Goal: Task Accomplishment & Management: Manage account settings

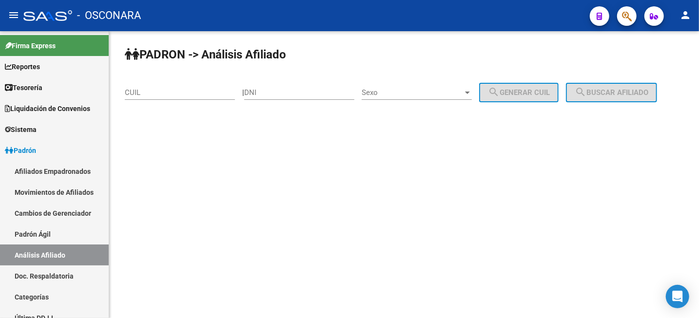
click at [307, 93] on input "DNI" at bounding box center [299, 92] width 110 height 9
click at [160, 98] on div "CUIL" at bounding box center [180, 89] width 110 height 21
click at [159, 93] on input "CUIL" at bounding box center [180, 92] width 110 height 9
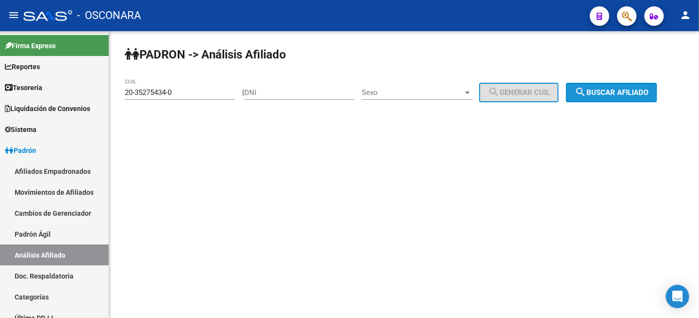
click at [638, 92] on span "search Buscar afiliado" at bounding box center [612, 92] width 74 height 9
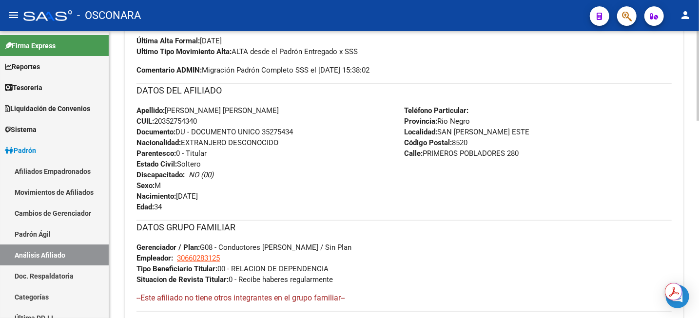
scroll to position [205, 0]
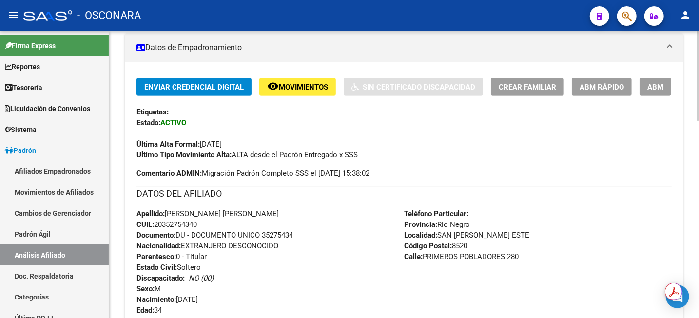
click at [172, 222] on span "CUIL: 20352754340" at bounding box center [166, 224] width 60 height 9
copy span "20352754340"
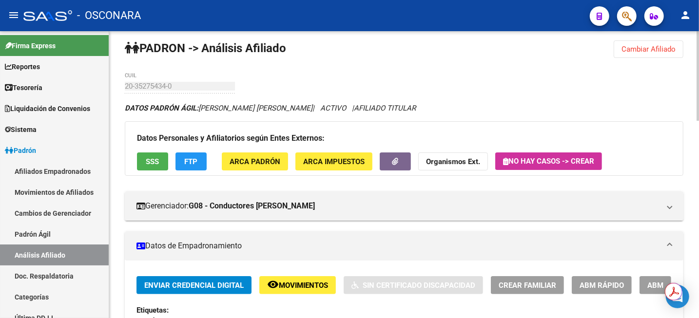
scroll to position [0, 0]
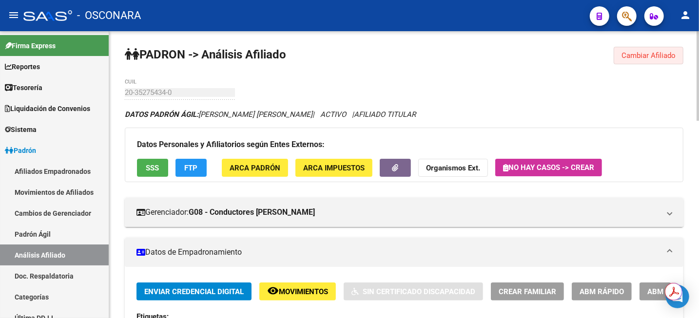
click at [645, 53] on span "Cambiar Afiliado" at bounding box center [648, 55] width 54 height 9
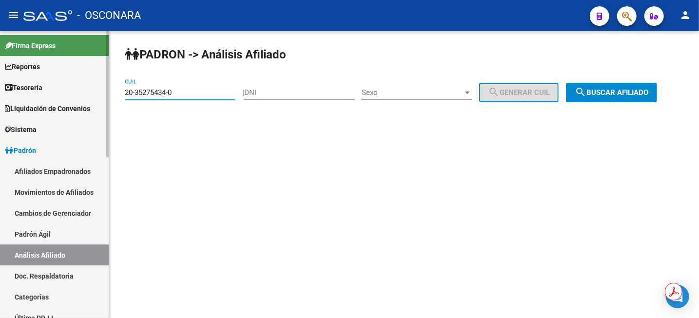
drag, startPoint x: 200, startPoint y: 96, endPoint x: 34, endPoint y: 96, distance: 166.2
click at [42, 97] on mat-sidenav-container "Firma Express Reportes Tablero de Control Ingresos Percibidos Análisis de todos…" at bounding box center [349, 174] width 699 height 287
paste input "3-40208768-4"
click at [620, 99] on button "search Buscar afiliado" at bounding box center [611, 92] width 91 height 19
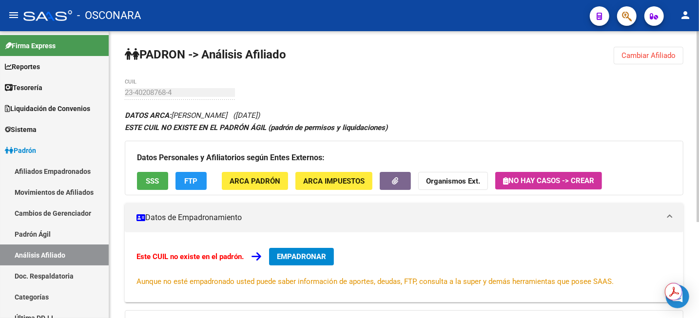
click at [640, 52] on span "Cambiar Afiliado" at bounding box center [648, 55] width 54 height 9
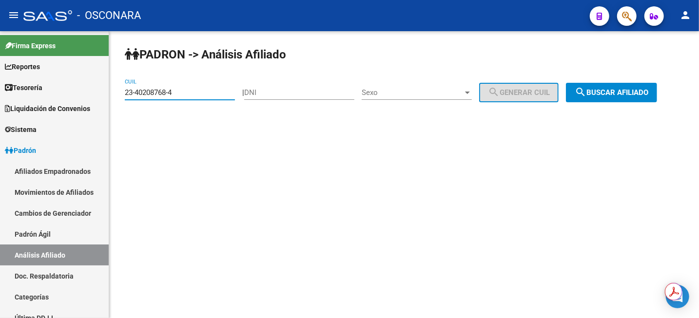
drag, startPoint x: 218, startPoint y: 91, endPoint x: 119, endPoint y: 87, distance: 99.5
click at [86, 95] on mat-sidenav-container "Firma Express Reportes Tablero de Control Ingresos Percibidos Análisis de todos…" at bounding box center [349, 174] width 699 height 287
paste input "0-35275434-0"
type input "20-35275434-0"
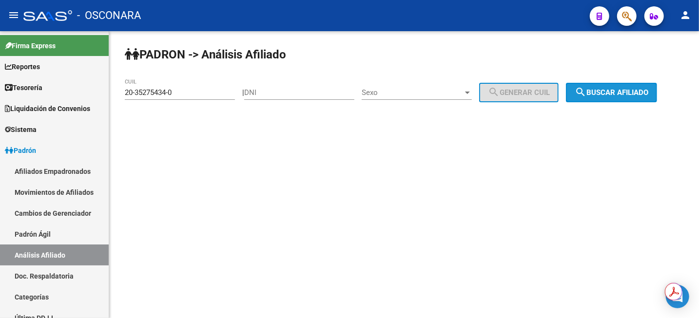
click at [600, 97] on span "search Buscar afiliado" at bounding box center [612, 92] width 74 height 9
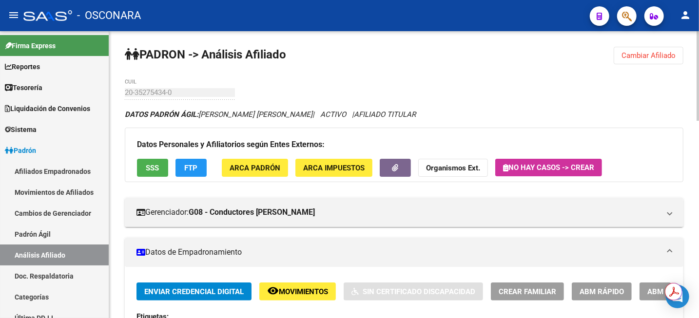
click at [648, 293] on span "ABM" at bounding box center [655, 292] width 16 height 9
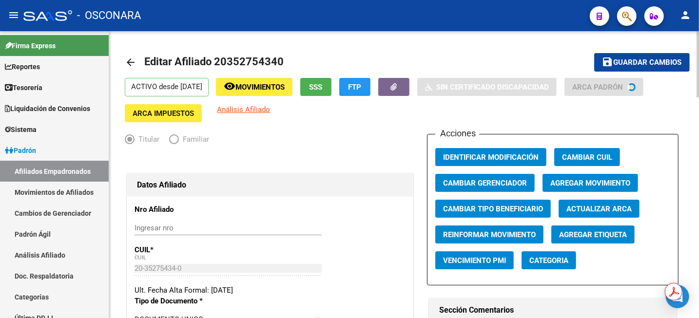
radio input "true"
type input "30-66028312-5"
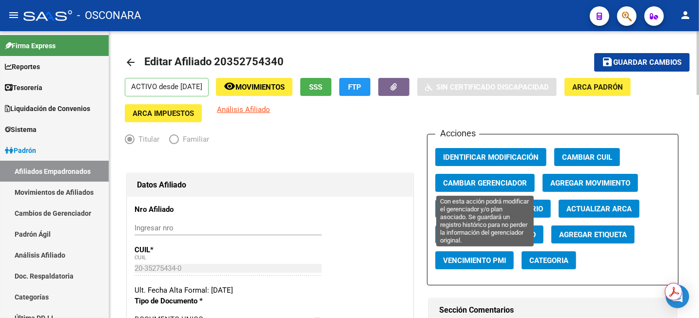
click at [480, 183] on span "Cambiar Gerenciador" at bounding box center [485, 183] width 84 height 9
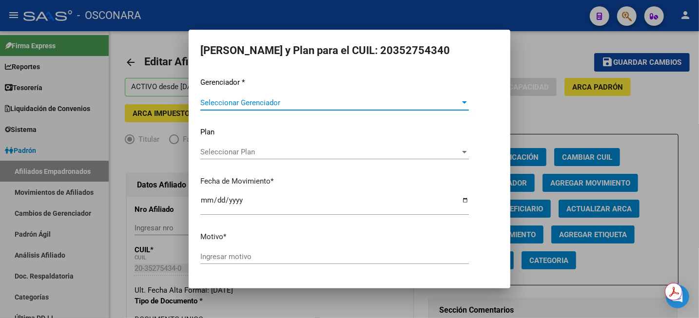
click at [323, 104] on span "Seleccionar Gerenciador" at bounding box center [330, 102] width 260 height 9
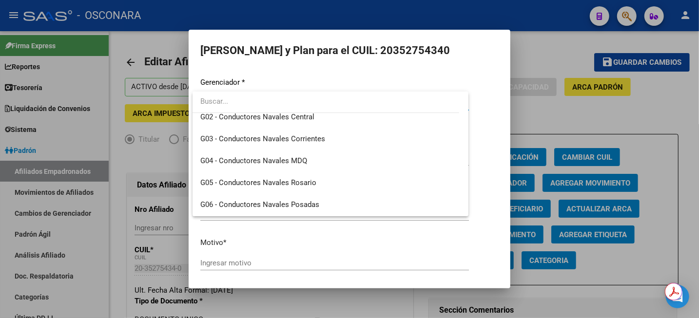
scroll to position [305, 0]
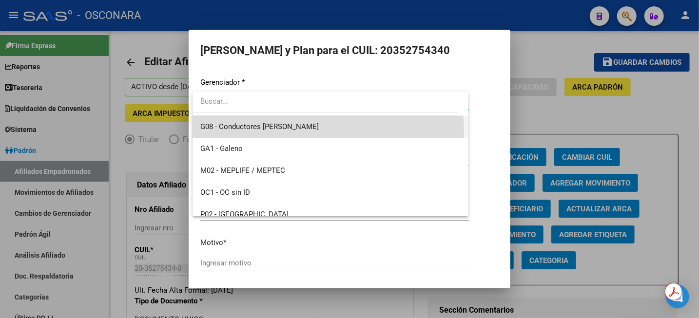
click at [328, 129] on span "G08 - Conductores [PERSON_NAME]" at bounding box center [330, 127] width 260 height 22
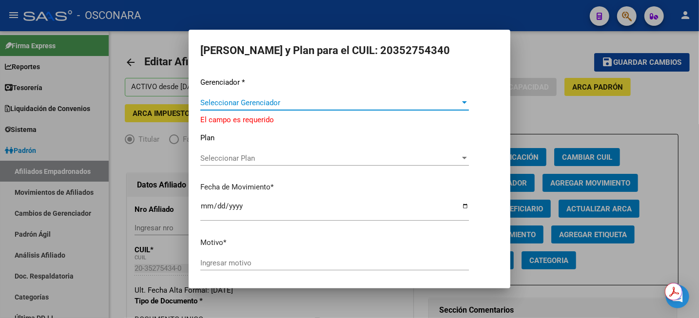
scroll to position [307, 0]
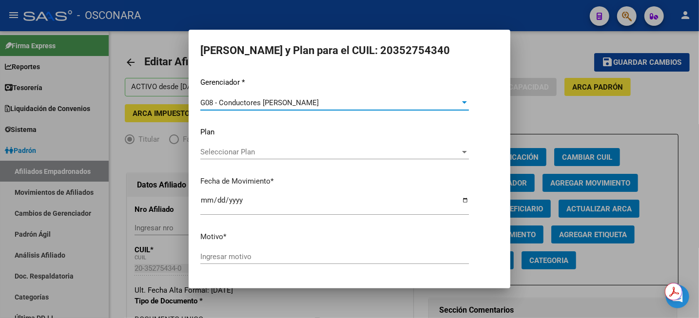
click at [282, 148] on span "Seleccionar Plan" at bounding box center [330, 152] width 260 height 9
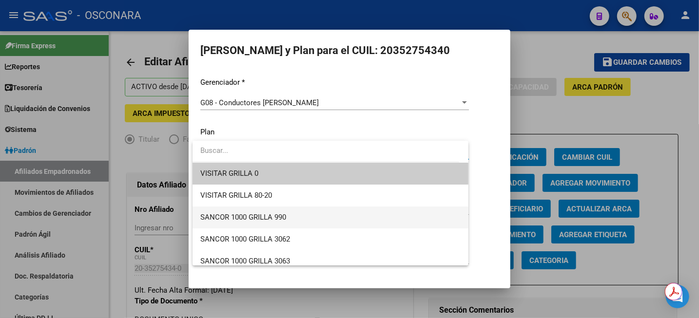
click at [290, 217] on span "SANCOR 1000 GRILLA 990" at bounding box center [330, 218] width 260 height 22
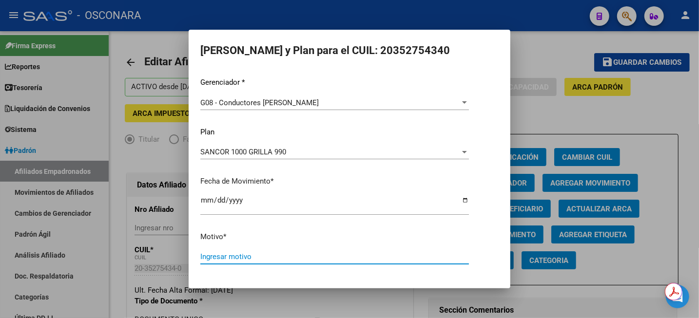
click at [257, 256] on input "Ingresar motivo" at bounding box center [334, 256] width 269 height 9
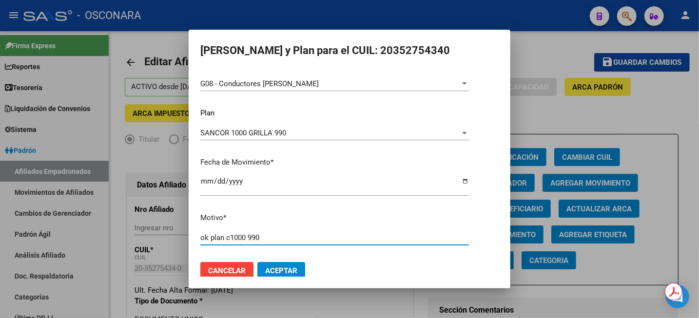
scroll to position [29, 0]
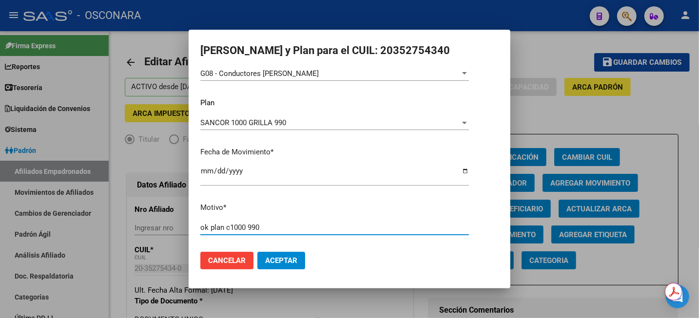
type input "ok plan c1000 990"
click at [289, 259] on span "Aceptar" at bounding box center [281, 260] width 32 height 9
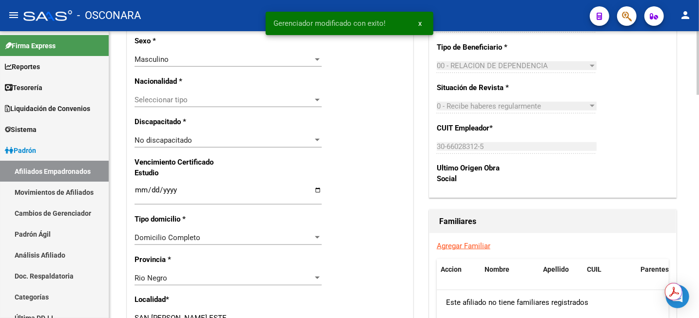
scroll to position [670, 0]
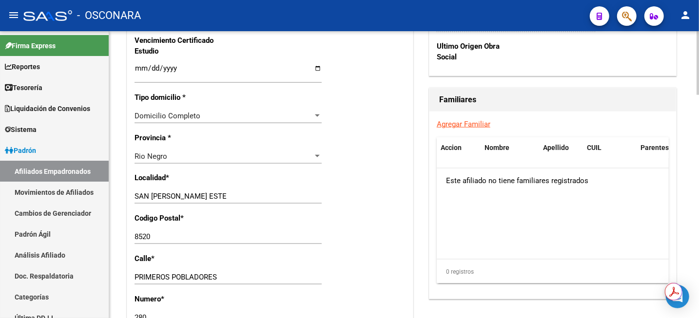
click at [451, 121] on link "Agregar Familiar" at bounding box center [464, 124] width 54 height 9
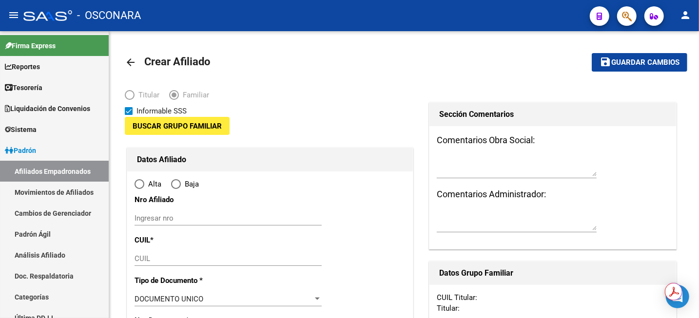
type input "30-66028312-5"
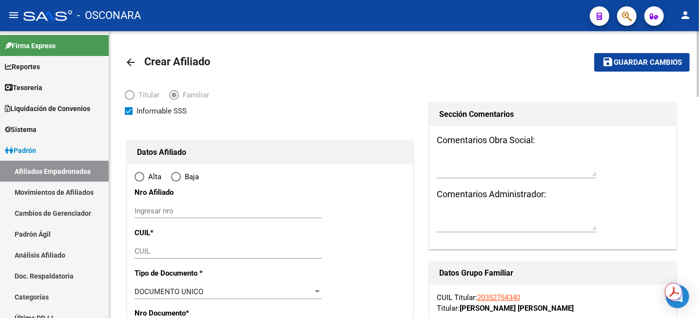
type input "SAN [PERSON_NAME] ESTE"
type input "8520"
type input "PRIMEROS POBLADORES"
type input "280"
radio input "true"
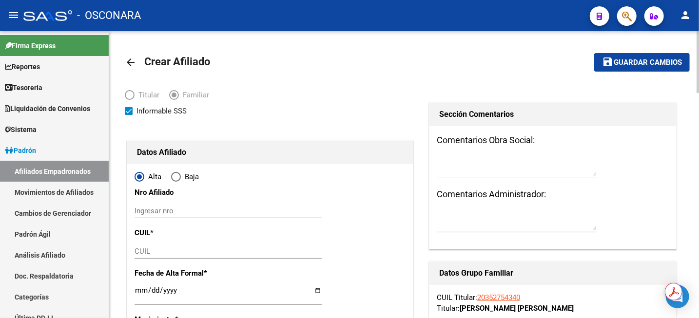
type input "30-66028312-5"
click at [223, 251] on input "CUIL" at bounding box center [227, 251] width 187 height 9
paste input "23-40208768-4"
type input "23-40208768-4"
type input "40208768"
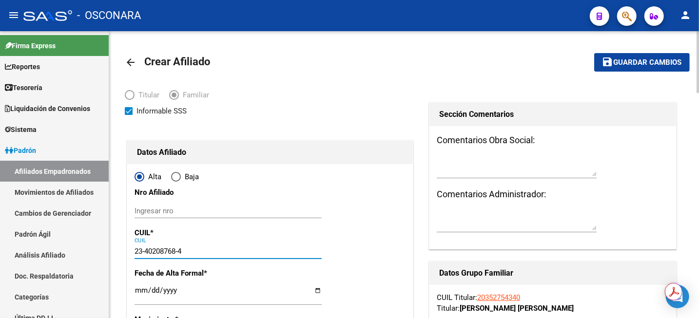
type input "[PERSON_NAME]"
type input "[DATE]"
type input "TRELEW"
type input "9100"
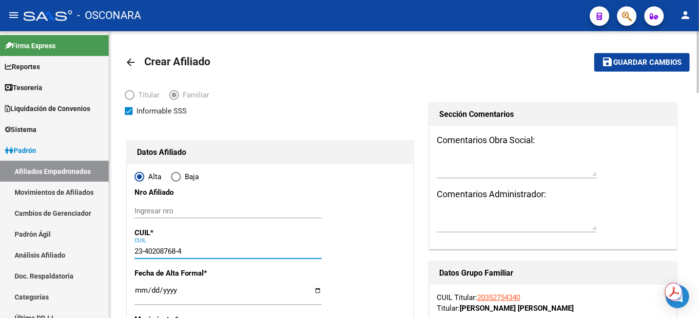
type input "[PERSON_NAME]"
type input "1576"
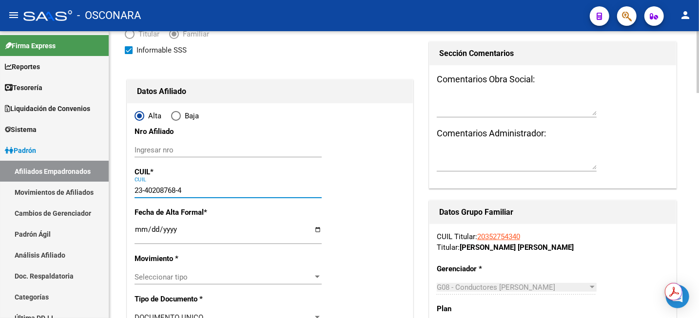
type input "23-40208768-4"
click at [141, 231] on input "Ingresar fecha" at bounding box center [227, 234] width 187 height 16
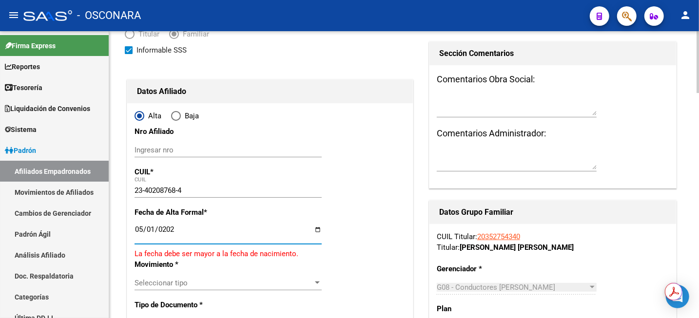
type input "[DATE]"
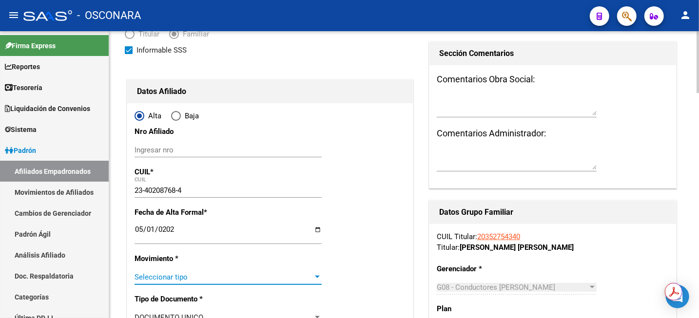
click at [166, 274] on span "Seleccionar tipo" at bounding box center [223, 277] width 178 height 9
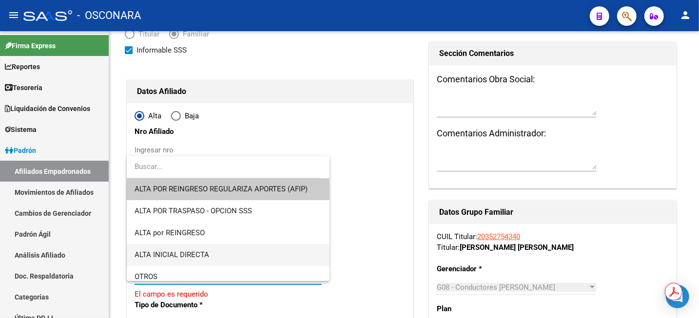
scroll to position [122, 0]
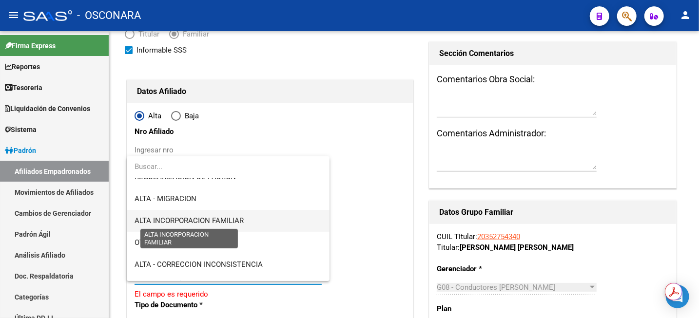
click at [232, 224] on span "ALTA INCORPORACION FAMILIAR" at bounding box center [188, 220] width 109 height 9
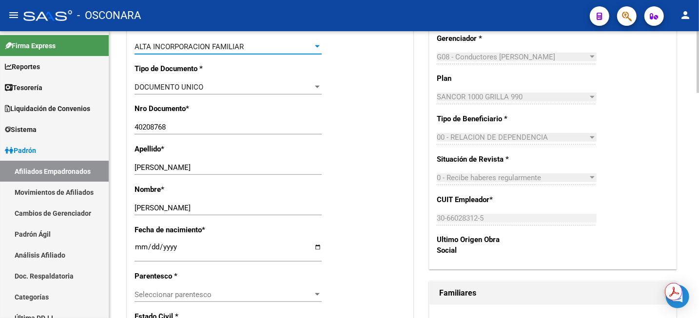
scroll to position [305, 0]
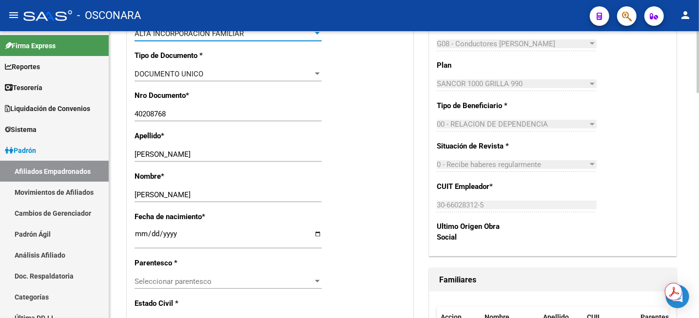
click at [251, 283] on span "Seleccionar parentesco" at bounding box center [223, 281] width 178 height 9
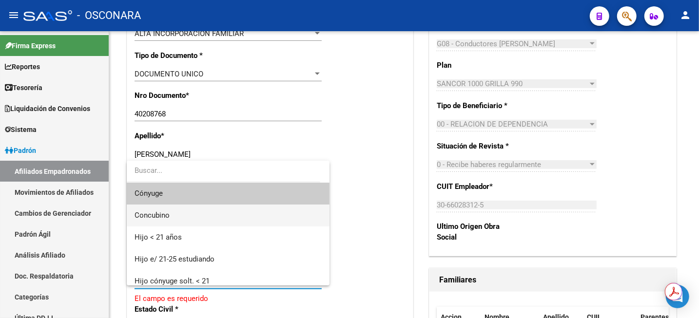
click at [245, 219] on span "Concubino" at bounding box center [227, 216] width 187 height 22
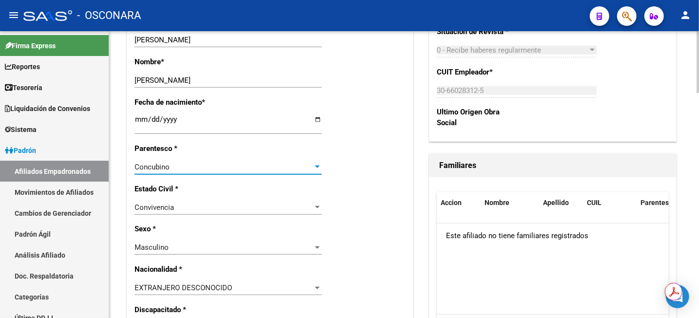
scroll to position [426, 0]
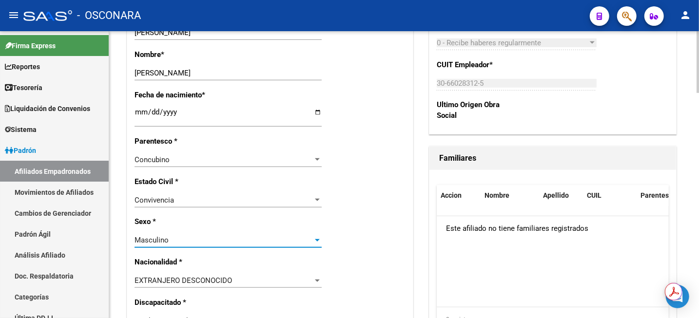
click at [230, 244] on div "Masculino" at bounding box center [223, 240] width 178 height 9
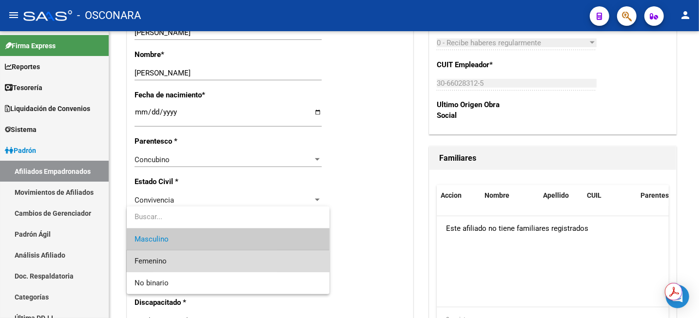
click at [179, 264] on span "Femenino" at bounding box center [227, 261] width 187 height 22
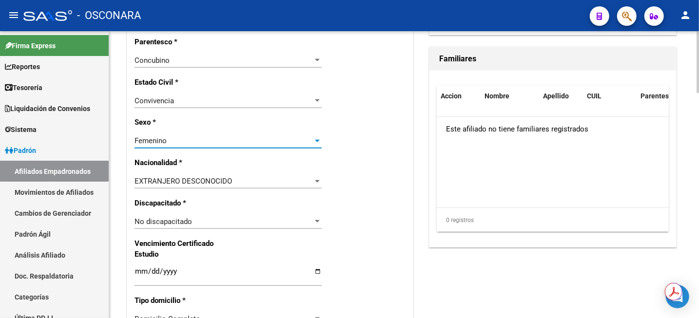
scroll to position [548, 0]
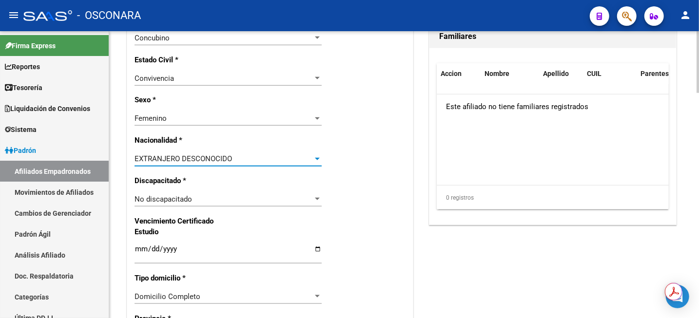
click at [287, 156] on div "EXTRANJERO DESCONOCIDO" at bounding box center [223, 158] width 178 height 9
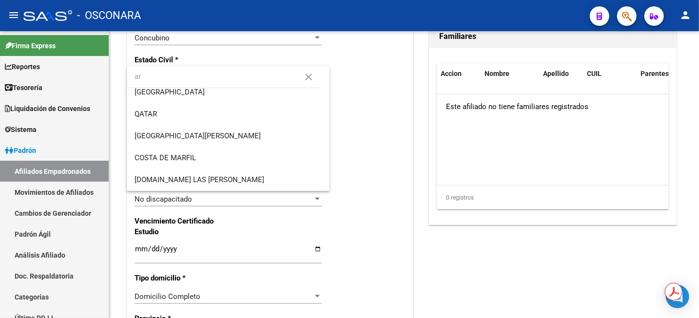
scroll to position [0, 0]
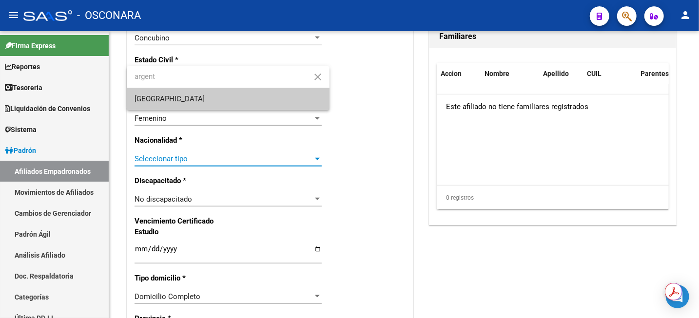
type input "argent"
click at [225, 95] on span "[GEOGRAPHIC_DATA]" at bounding box center [227, 99] width 187 height 22
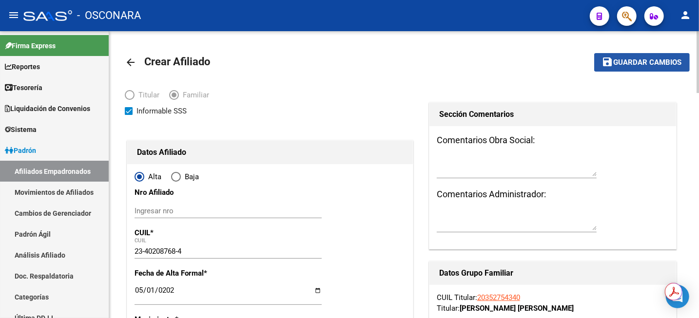
click at [633, 59] on span "Guardar cambios" at bounding box center [648, 62] width 68 height 9
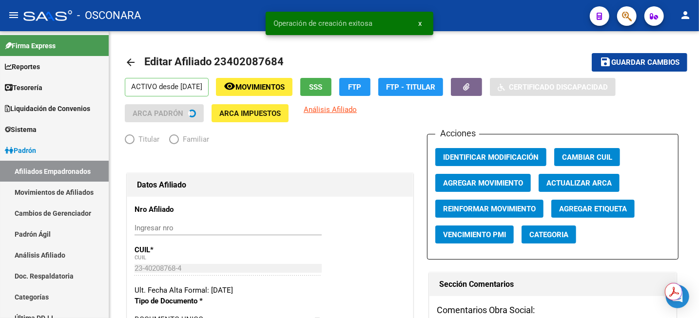
radio input "true"
type input "30-66028312-5"
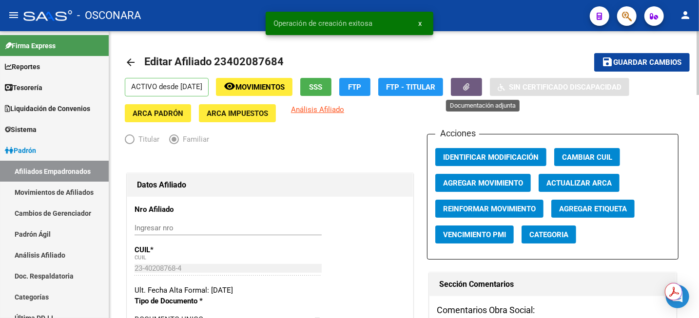
click at [470, 87] on icon "button" at bounding box center [466, 86] width 6 height 7
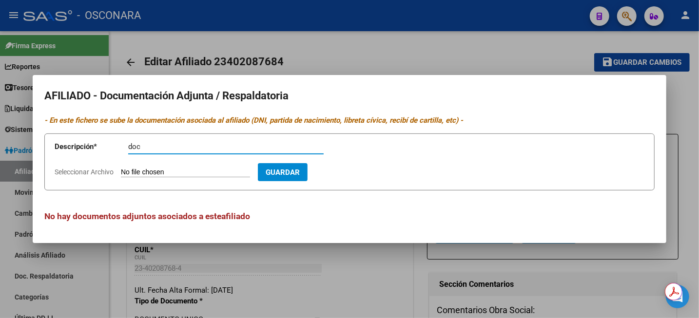
type input "doc"
type input "C:\fakepath\CamScanner [DATE] 12.29.zip"
click at [356, 178] on button "Guardar" at bounding box center [339, 172] width 50 height 18
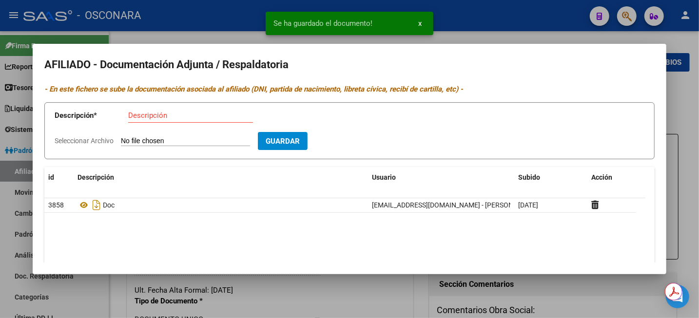
click at [693, 104] on div at bounding box center [349, 159] width 699 height 318
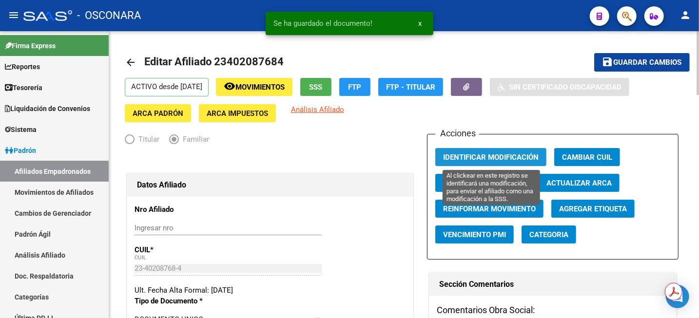
click at [529, 154] on span "Identificar Modificación" at bounding box center [491, 157] width 96 height 9
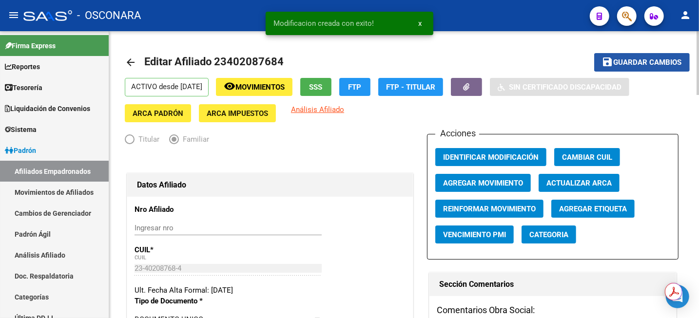
drag, startPoint x: 631, startPoint y: 60, endPoint x: 612, endPoint y: 63, distance: 19.2
click at [631, 60] on span "Guardar cambios" at bounding box center [648, 62] width 68 height 9
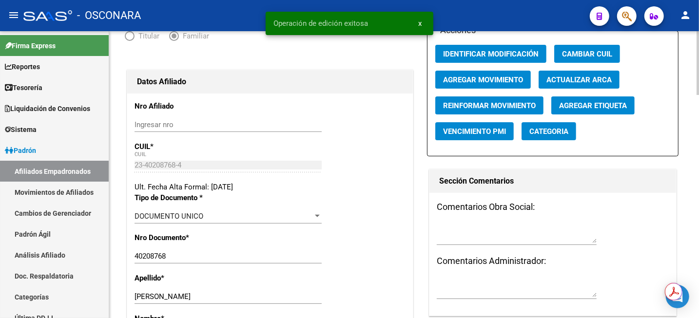
scroll to position [183, 0]
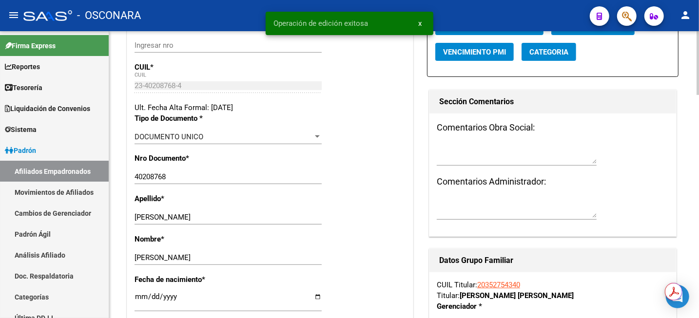
drag, startPoint x: 529, startPoint y: 287, endPoint x: 477, endPoint y: 283, distance: 52.3
click at [477, 283] on div "CUIL Titular: 20352754340 Titular: [PERSON_NAME] [PERSON_NAME]" at bounding box center [553, 290] width 232 height 21
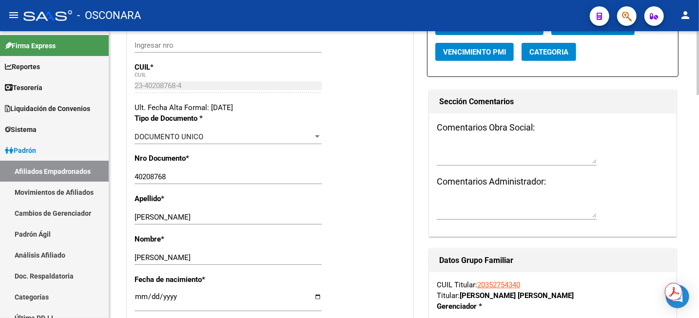
copy link "20352754340"
click at [45, 258] on link "Análisis Afiliado" at bounding box center [54, 255] width 109 height 21
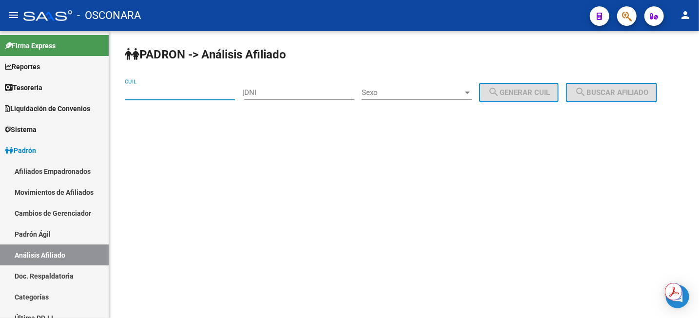
click at [202, 93] on input "CUIL" at bounding box center [180, 92] width 110 height 9
paste input "20-35275434-0"
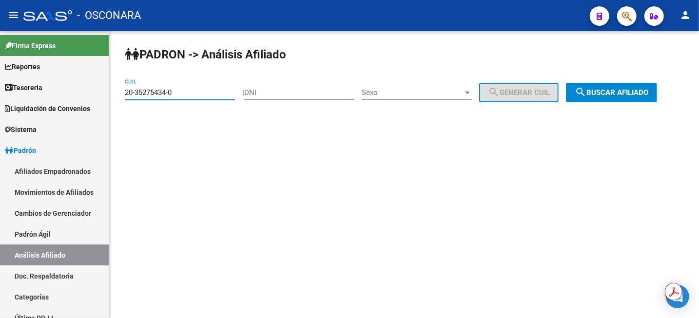
type input "20-35275434-0"
click at [628, 91] on span "search Buscar afiliado" at bounding box center [612, 92] width 74 height 9
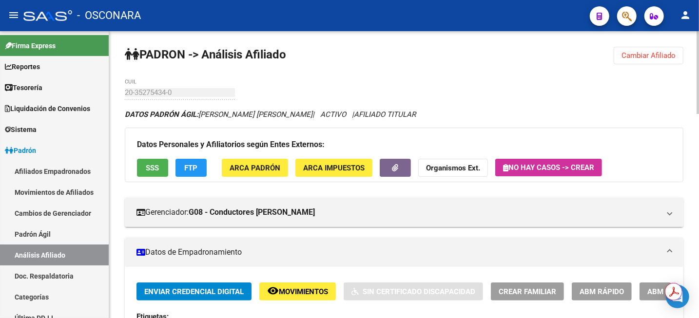
click at [647, 55] on span "Cambiar Afiliado" at bounding box center [648, 55] width 54 height 9
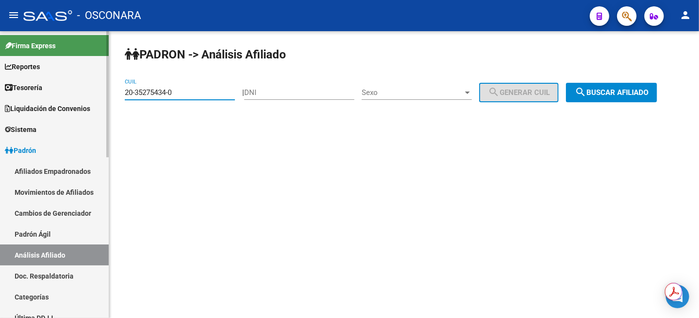
drag, startPoint x: 185, startPoint y: 93, endPoint x: 72, endPoint y: 89, distance: 113.1
click at [92, 93] on mat-sidenav-container "Firma Express Reportes Tablero de Control Ingresos Percibidos Análisis de todos…" at bounding box center [349, 174] width 699 height 287
click at [181, 88] on input "20-35275434-0" at bounding box center [180, 92] width 110 height 9
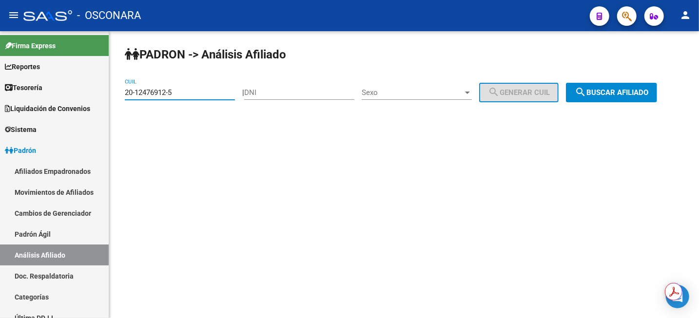
type input "20-12476912-5"
click at [637, 98] on button "search Buscar afiliado" at bounding box center [611, 92] width 91 height 19
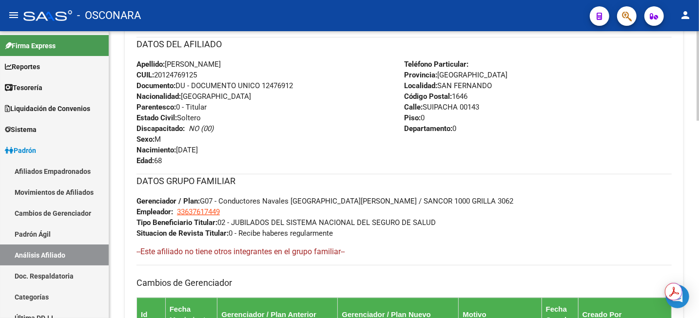
scroll to position [305, 0]
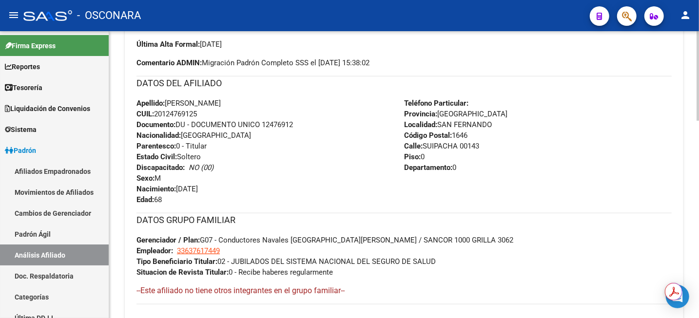
click at [188, 114] on span "CUIL: 20124769125" at bounding box center [166, 114] width 60 height 9
copy span "20124769125"
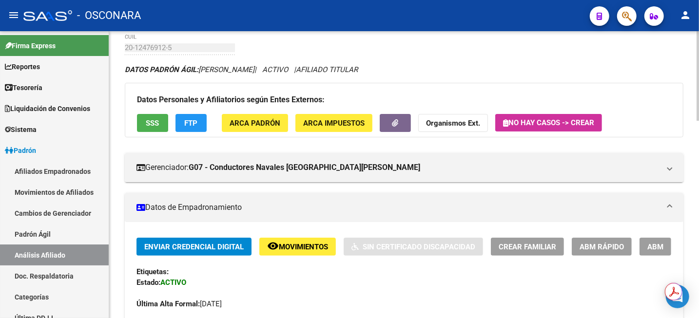
scroll to position [0, 0]
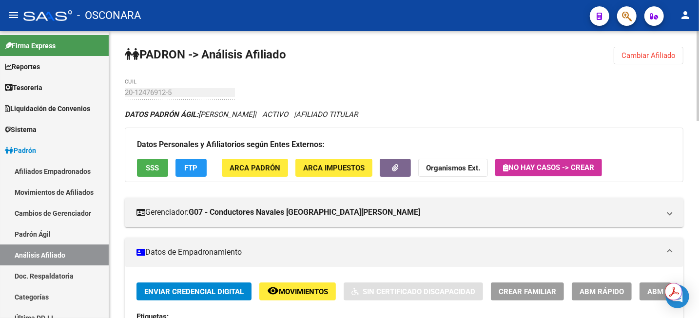
drag, startPoint x: 638, startPoint y: 56, endPoint x: 618, endPoint y: 60, distance: 20.4
click at [638, 56] on span "Cambiar Afiliado" at bounding box center [648, 55] width 54 height 9
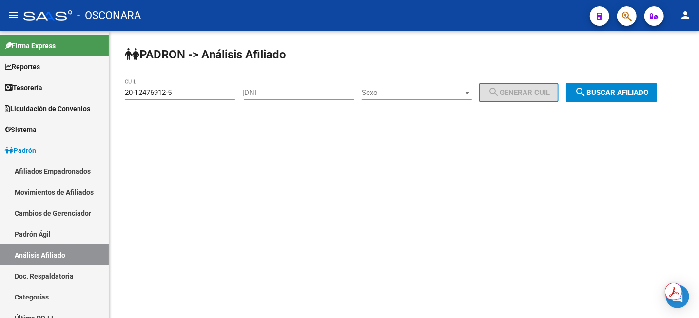
click at [311, 91] on input "DNI" at bounding box center [299, 92] width 110 height 9
paste input "42716443"
type input "42716443"
click at [419, 94] on span "Sexo" at bounding box center [412, 92] width 101 height 9
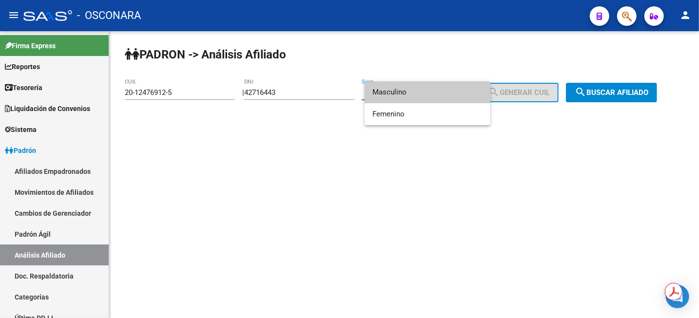
click at [421, 94] on span "Masculino" at bounding box center [427, 92] width 110 height 22
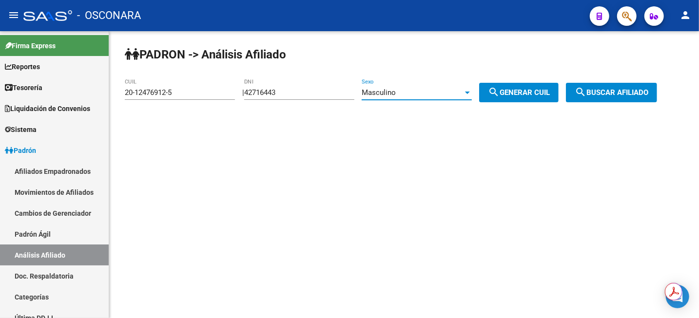
click at [431, 91] on div "Masculino" at bounding box center [412, 92] width 101 height 9
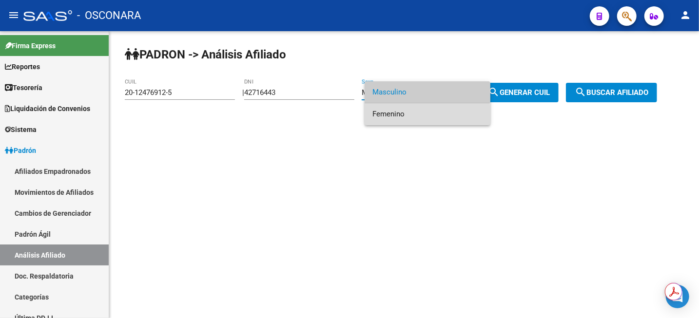
click at [422, 116] on span "Femenino" at bounding box center [427, 114] width 110 height 22
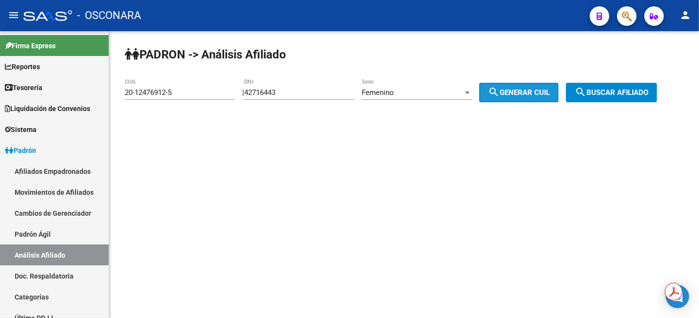
click at [532, 89] on span "search Generar CUIL" at bounding box center [519, 92] width 62 height 9
type input "27-42716443-3"
click at [604, 94] on span "search Buscar afiliado" at bounding box center [612, 92] width 74 height 9
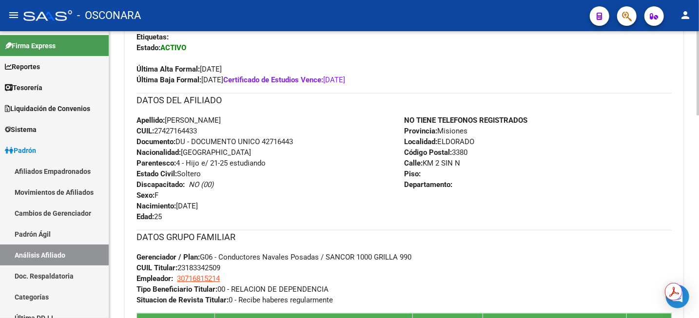
scroll to position [487, 0]
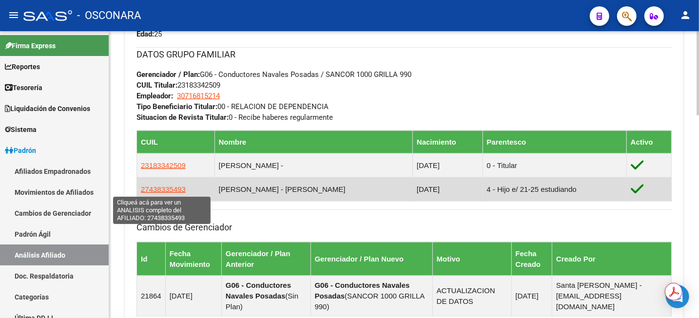
click at [168, 192] on span "27438335493" at bounding box center [163, 189] width 45 height 8
type textarea "27438335493"
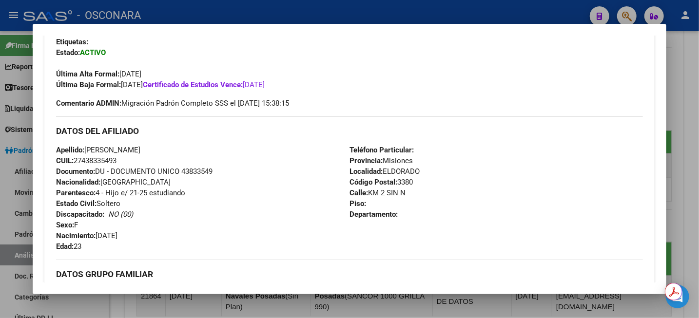
scroll to position [244, 0]
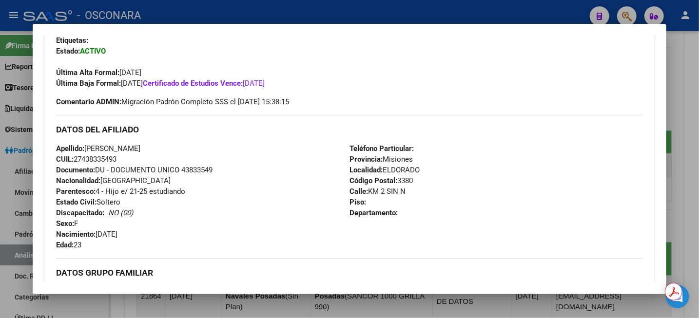
click at [695, 70] on div at bounding box center [349, 159] width 699 height 318
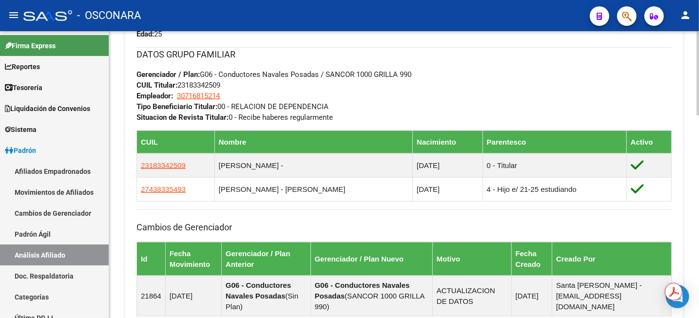
drag, startPoint x: 183, startPoint y: 166, endPoint x: 135, endPoint y: 165, distance: 48.3
click at [135, 165] on div "Enviar Credencial Digital remove_red_eye Movimientos Sin Certificado Discapacid…" at bounding box center [404, 76] width 558 height 513
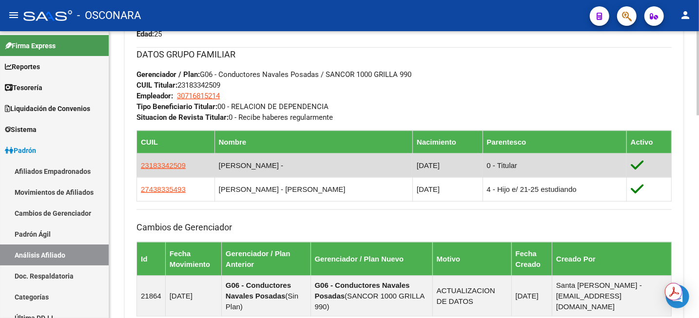
click at [195, 164] on td "23183342509" at bounding box center [176, 166] width 78 height 24
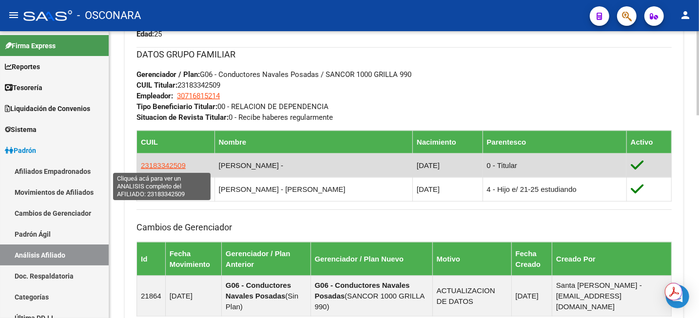
drag, startPoint x: 196, startPoint y: 164, endPoint x: 140, endPoint y: 166, distance: 55.6
click at [140, 166] on td "23183342509" at bounding box center [176, 166] width 78 height 24
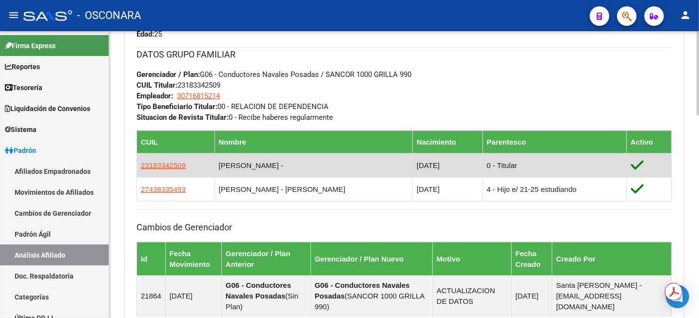
copy span "23183342509"
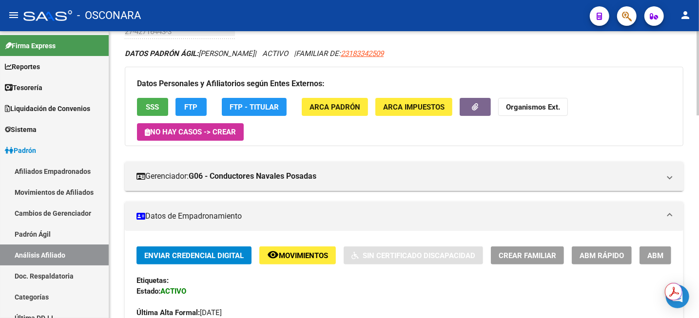
scroll to position [0, 0]
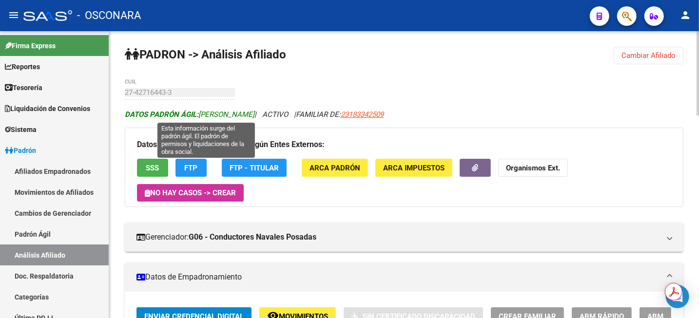
drag, startPoint x: 201, startPoint y: 115, endPoint x: 283, endPoint y: 114, distance: 81.9
click at [254, 114] on span "DATOS PADRÓN ÁGIL: [PERSON_NAME]" at bounding box center [190, 114] width 130 height 9
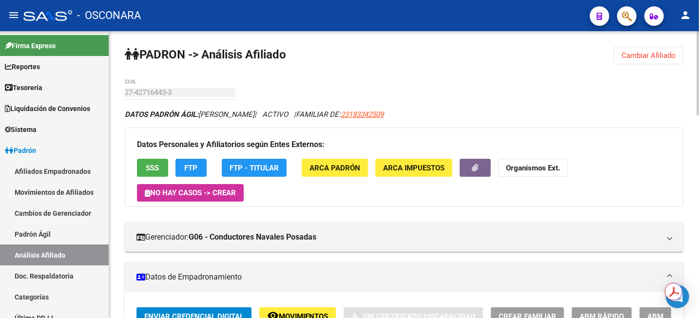
copy span "[PERSON_NAME]"
click at [473, 172] on icon "button" at bounding box center [475, 167] width 6 height 7
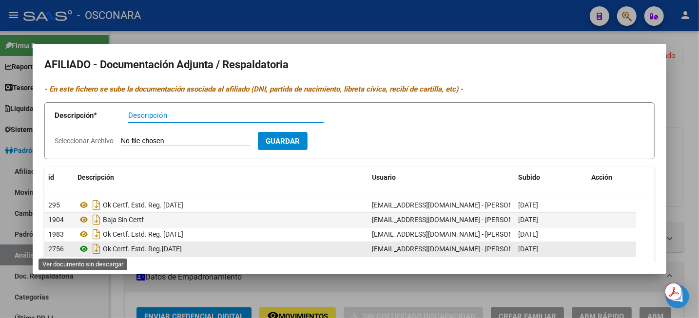
click at [83, 250] on icon at bounding box center [83, 249] width 13 height 12
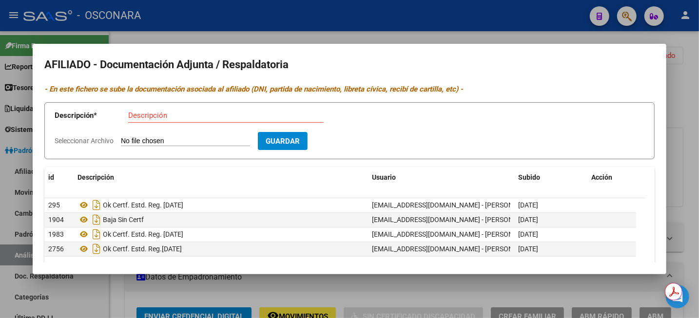
click at [698, 83] on div at bounding box center [349, 159] width 699 height 318
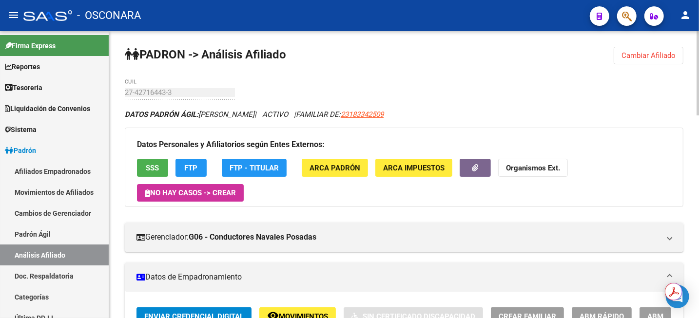
click at [639, 56] on span "Cambiar Afiliado" at bounding box center [648, 55] width 54 height 9
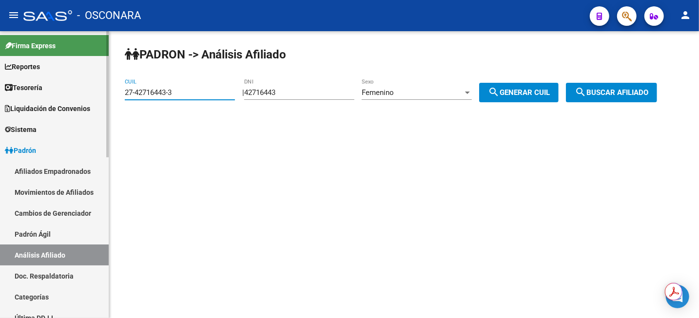
drag, startPoint x: 198, startPoint y: 93, endPoint x: 20, endPoint y: 92, distance: 178.4
click at [21, 92] on mat-sidenav-container "Firma Express Reportes Tablero de Control Ingresos Percibidos Análisis de todos…" at bounding box center [349, 174] width 699 height 287
type input "20-26510774-6"
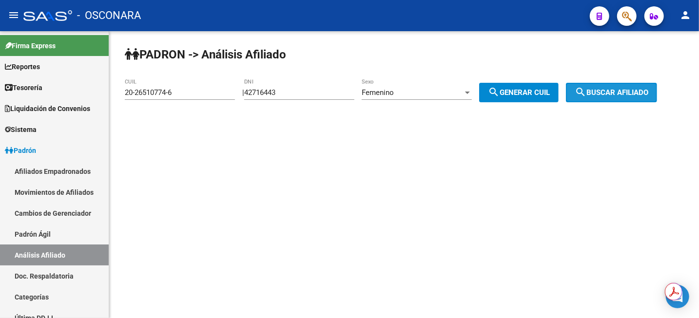
click at [617, 99] on button "search Buscar afiliado" at bounding box center [611, 92] width 91 height 19
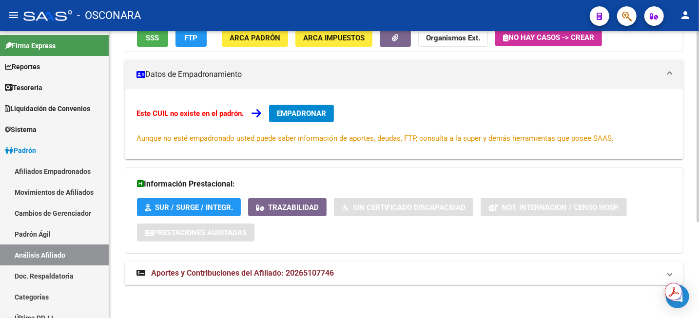
scroll to position [144, 0]
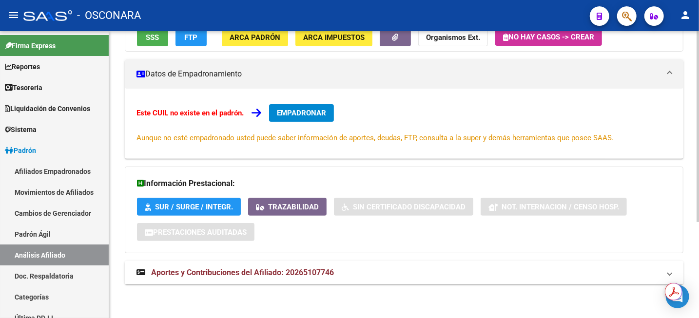
click at [291, 273] on span "Aportes y Contribuciones del Afiliado: 20265107746" at bounding box center [242, 272] width 183 height 9
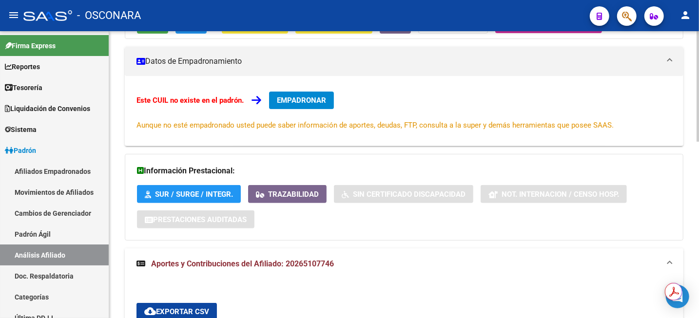
scroll to position [183, 0]
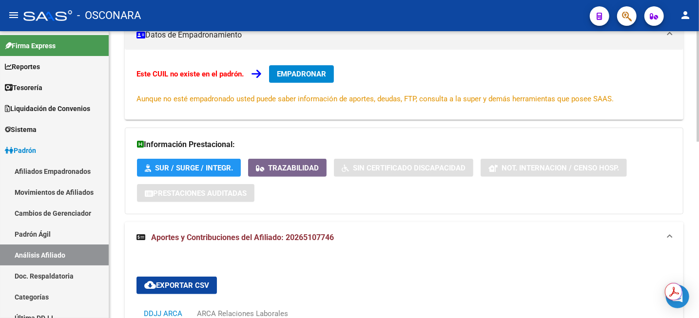
click at [311, 239] on span "Aportes y Contribuciones del Afiliado: 20265107746" at bounding box center [242, 237] width 183 height 9
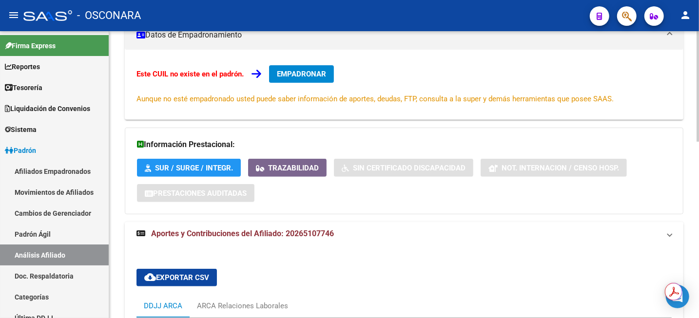
click at [311, 239] on strong "Aportes y Contribuciones del Afiliado: 20265107746" at bounding box center [234, 234] width 197 height 11
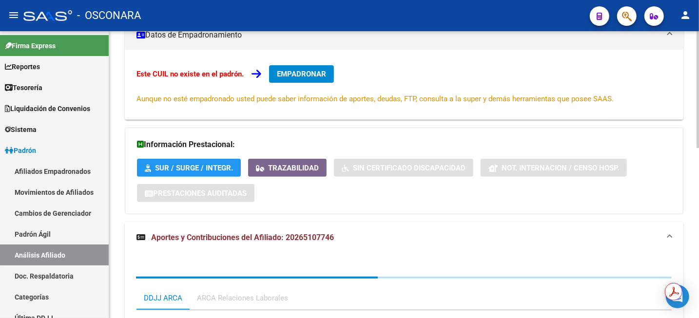
copy span "20265107746"
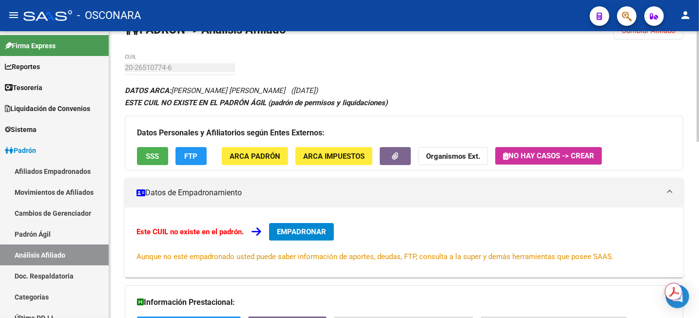
scroll to position [0, 0]
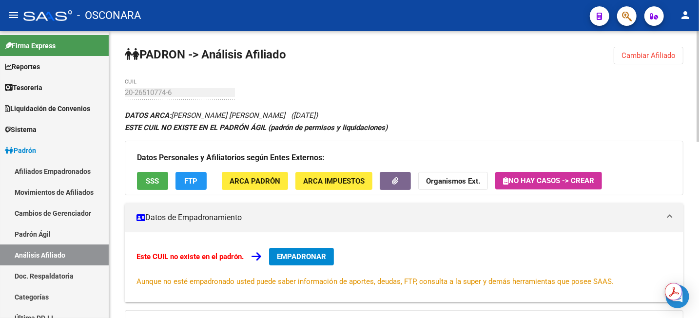
click at [652, 56] on span "Cambiar Afiliado" at bounding box center [648, 55] width 54 height 9
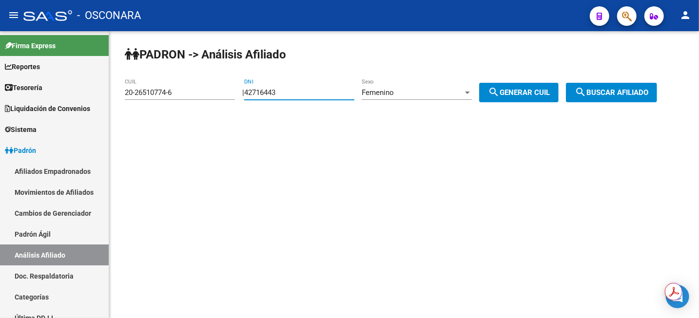
drag, startPoint x: 293, startPoint y: 91, endPoint x: 246, endPoint y: 84, distance: 47.3
click at [248, 85] on div "PADRON -> Análisis Afiliado 20-26510774-6 CUIL | 42716443 DNI Femenino Sexo sea…" at bounding box center [404, 82] width 590 height 102
paste input "416878"
type input "42416878"
click at [533, 92] on span "search Generar CUIL" at bounding box center [519, 92] width 62 height 9
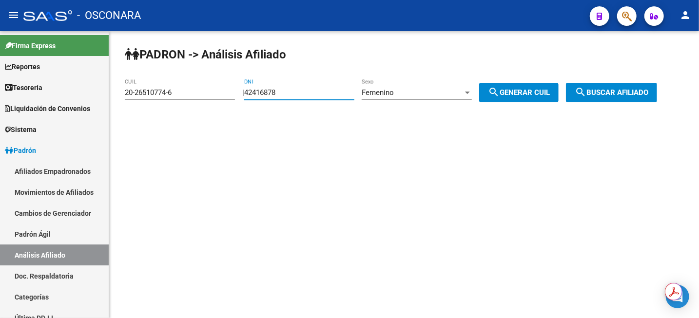
type input "27-42416878-0"
click at [586, 93] on mat-icon "search" at bounding box center [581, 92] width 12 height 12
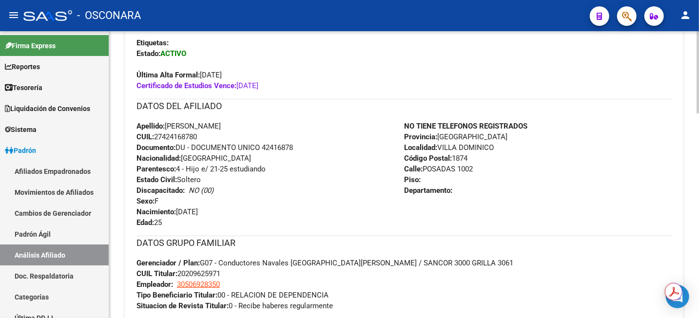
scroll to position [305, 0]
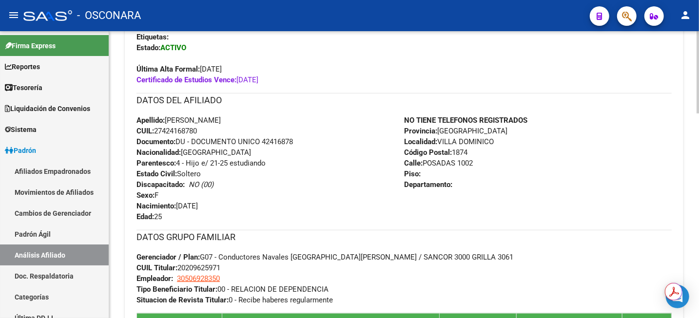
drag, startPoint x: 172, startPoint y: 218, endPoint x: 132, endPoint y: 213, distance: 40.2
click at [132, 213] on div "Enviar Credencial Digital remove_red_eye Movimientos Sin Certificado Discapacid…" at bounding box center [404, 276] width 558 height 547
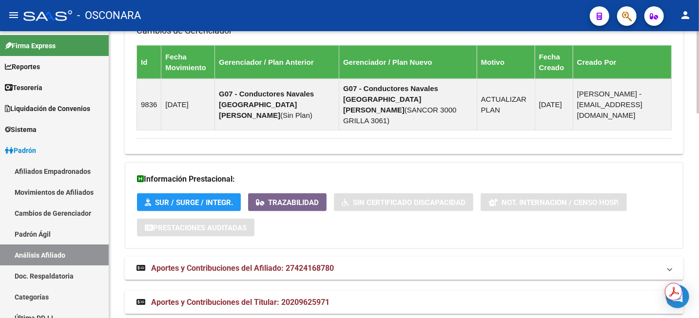
scroll to position [715, 0]
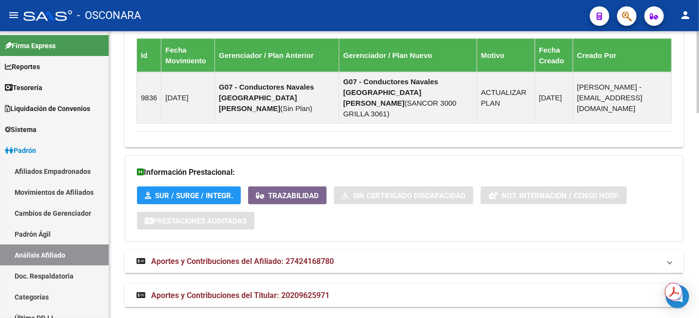
click at [296, 257] on span "Aportes y Contribuciones del Afiliado: 27424168780" at bounding box center [242, 261] width 183 height 9
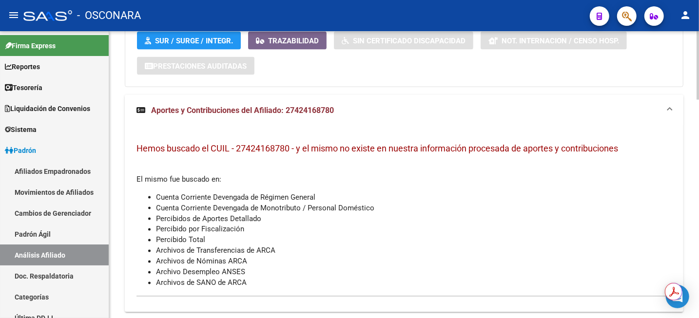
scroll to position [908, 0]
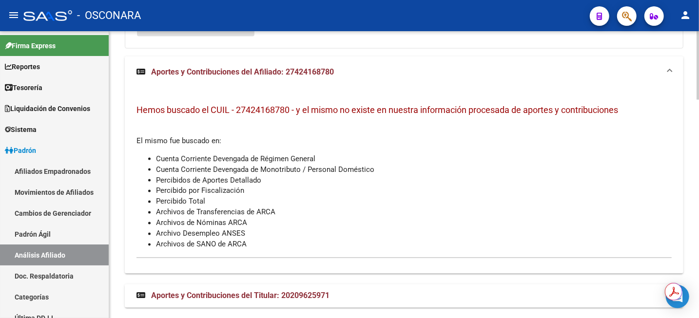
drag, startPoint x: 343, startPoint y: 284, endPoint x: 282, endPoint y: 282, distance: 60.5
click at [282, 291] on mat-panel-title "Aportes y Contribuciones del Titular: 20209625971" at bounding box center [397, 296] width 523 height 11
copy span "20209625971"
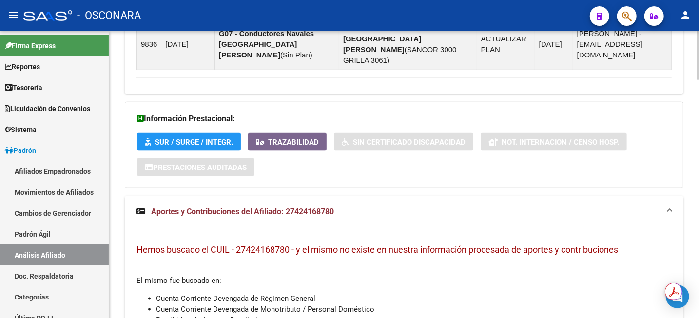
scroll to position [792, 0]
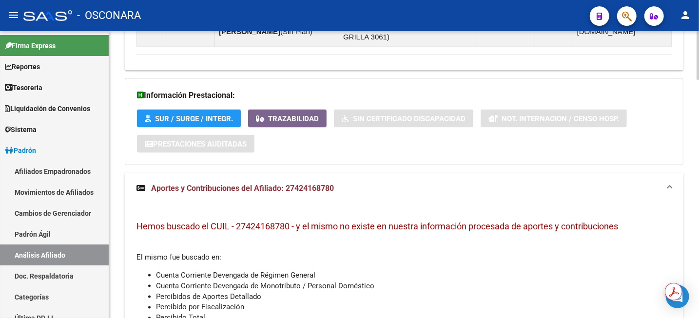
click at [292, 184] on span "Aportes y Contribuciones del Afiliado: 27424168780" at bounding box center [242, 188] width 183 height 9
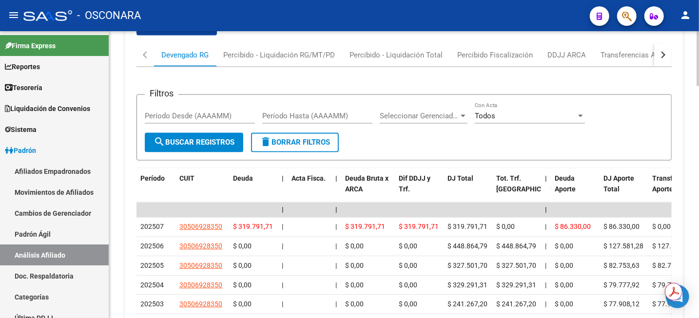
scroll to position [975, 0]
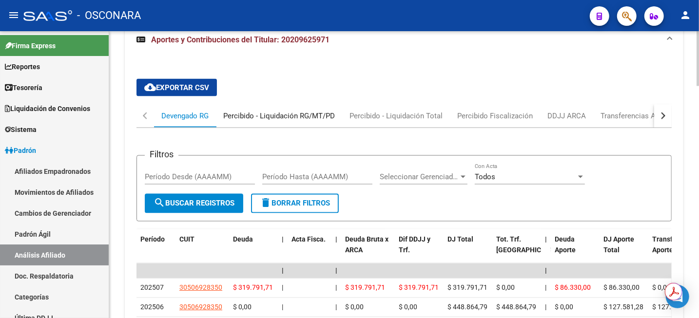
click at [260, 104] on div "Percibido - Liquidación RG/MT/PD" at bounding box center [279, 115] width 126 height 23
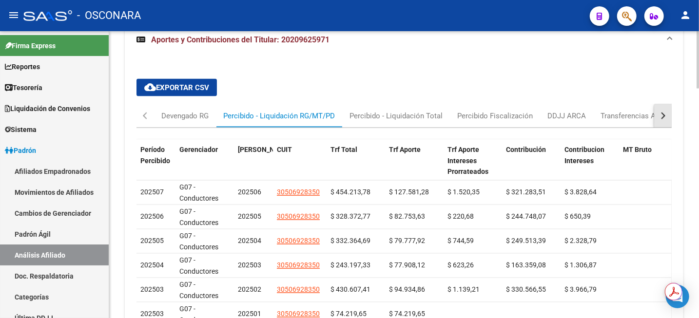
click at [671, 105] on button "button" at bounding box center [663, 115] width 18 height 23
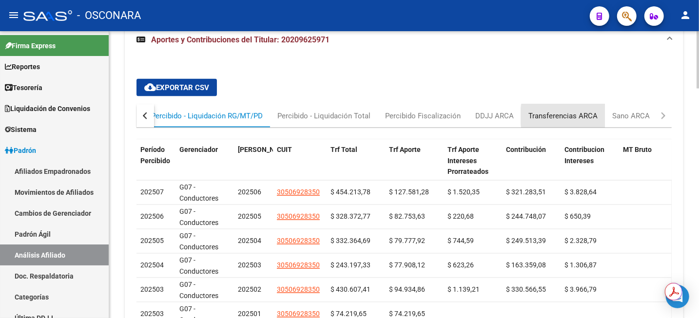
click at [587, 111] on div "Transferencias ARCA" at bounding box center [562, 116] width 69 height 11
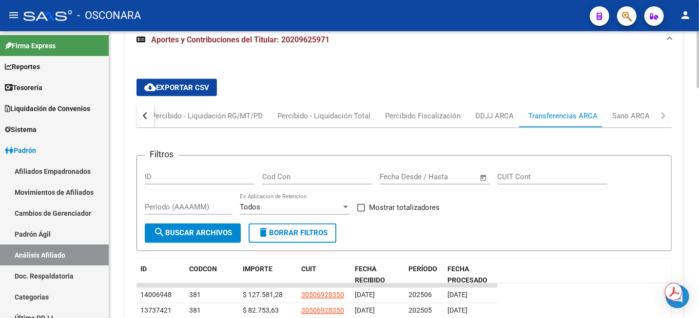
scroll to position [1036, 0]
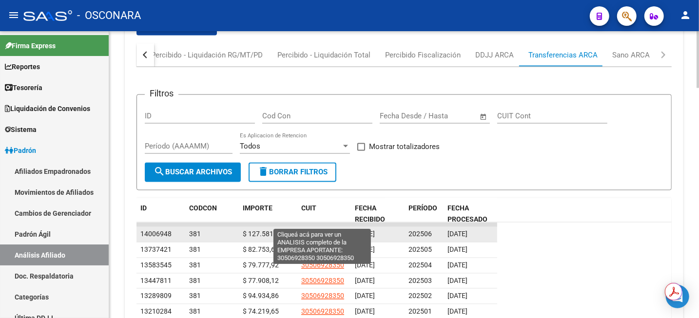
click at [337, 230] on span "30506928350" at bounding box center [322, 234] width 43 height 8
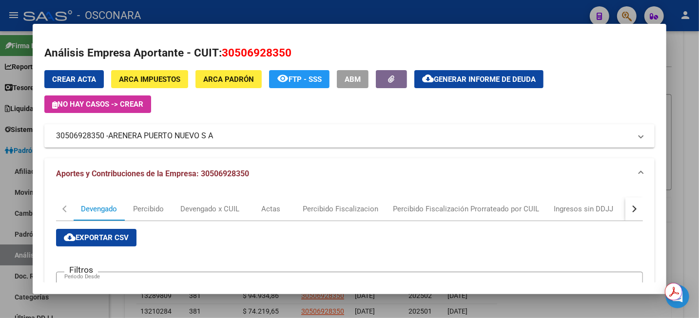
click at [698, 58] on div at bounding box center [349, 159] width 699 height 318
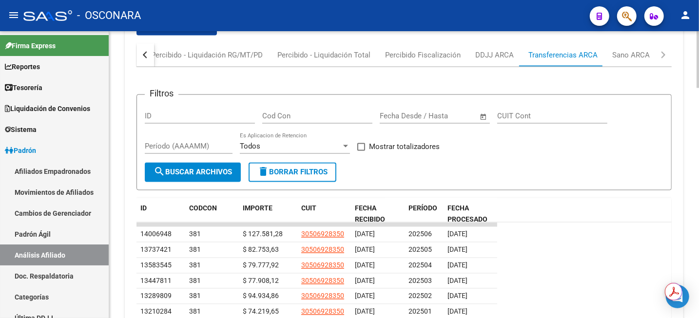
click at [696, 59] on div at bounding box center [697, 174] width 2 height 287
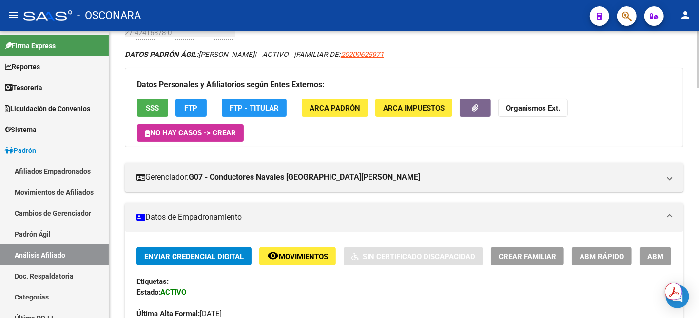
scroll to position [183, 0]
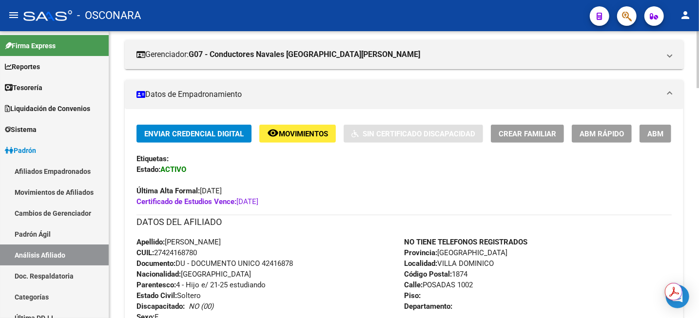
click at [173, 252] on span "CUIL: 27424168780" at bounding box center [166, 253] width 60 height 9
copy span "27424168780"
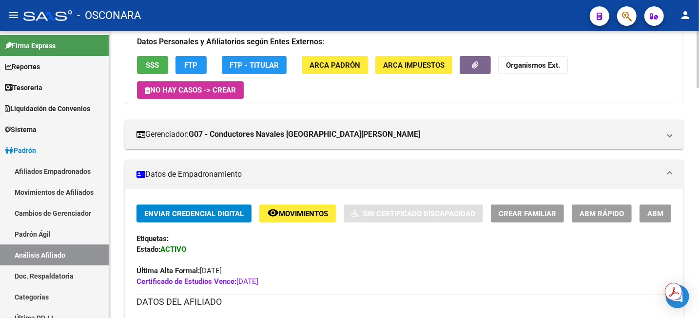
scroll to position [0, 0]
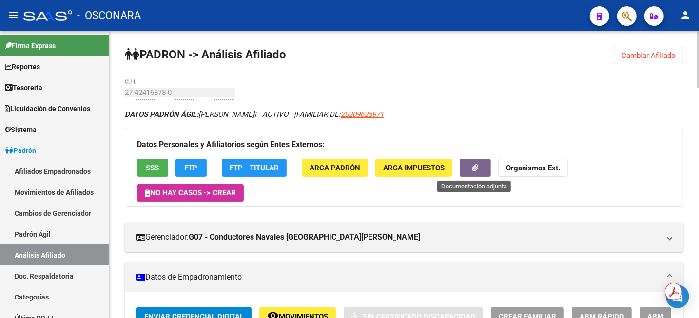
click at [480, 170] on button "button" at bounding box center [475, 168] width 31 height 18
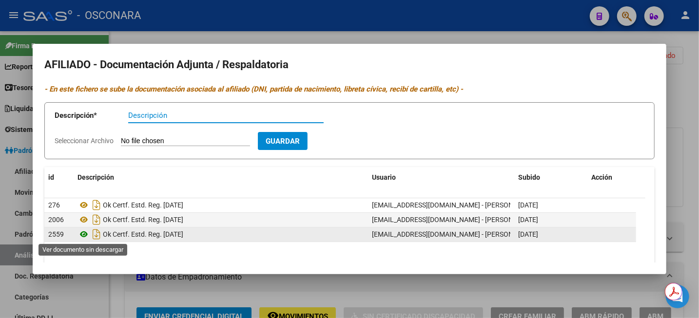
click at [84, 236] on icon at bounding box center [83, 235] width 13 height 12
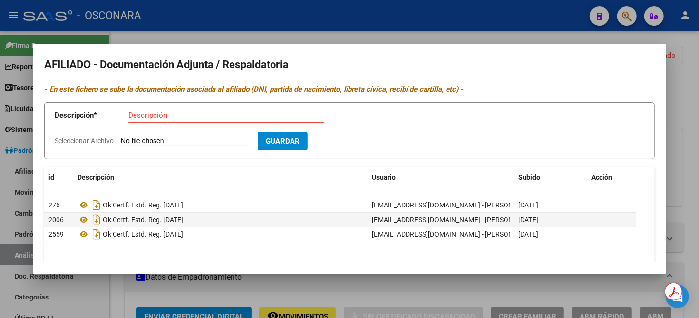
click at [692, 120] on div at bounding box center [349, 159] width 699 height 318
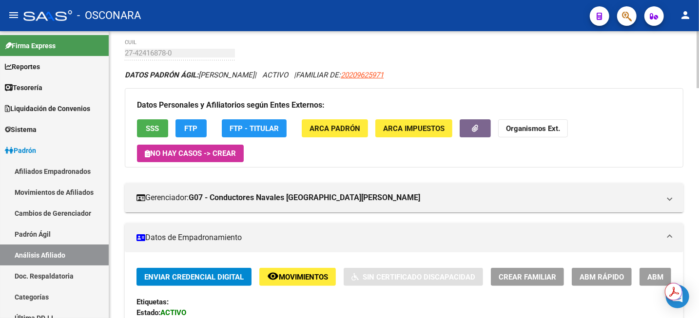
scroll to position [61, 0]
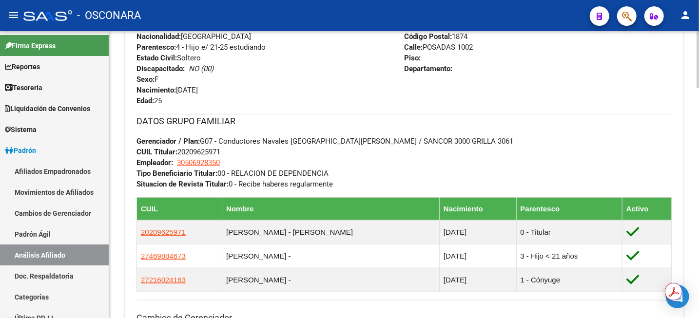
scroll to position [426, 0]
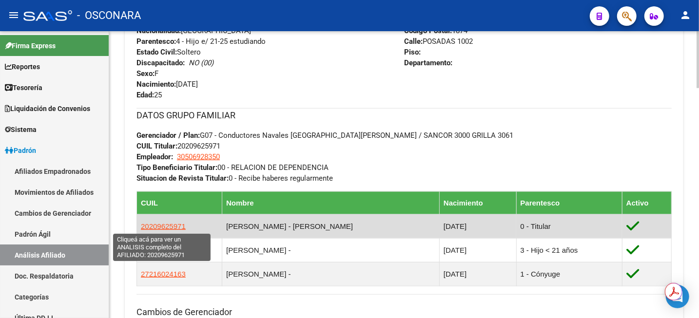
drag, startPoint x: 148, startPoint y: 228, endPoint x: 177, endPoint y: 229, distance: 29.3
click at [177, 229] on span "20209625971" at bounding box center [163, 226] width 45 height 8
copy span "20962597"
type textarea "20209625971"
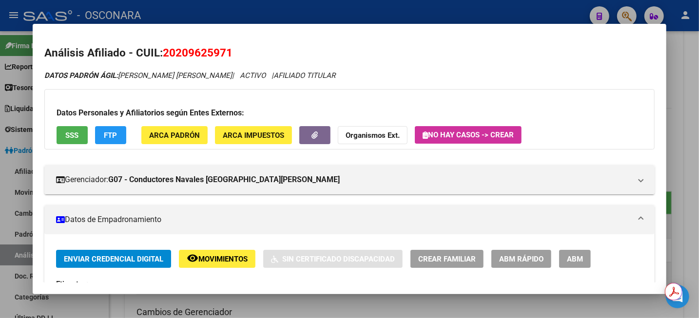
drag, startPoint x: 177, startPoint y: 50, endPoint x: 226, endPoint y: 51, distance: 48.3
click at [226, 51] on span "20209625971" at bounding box center [198, 52] width 70 height 13
copy span "20962597"
